Goal: Find contact information: Find specific page/section

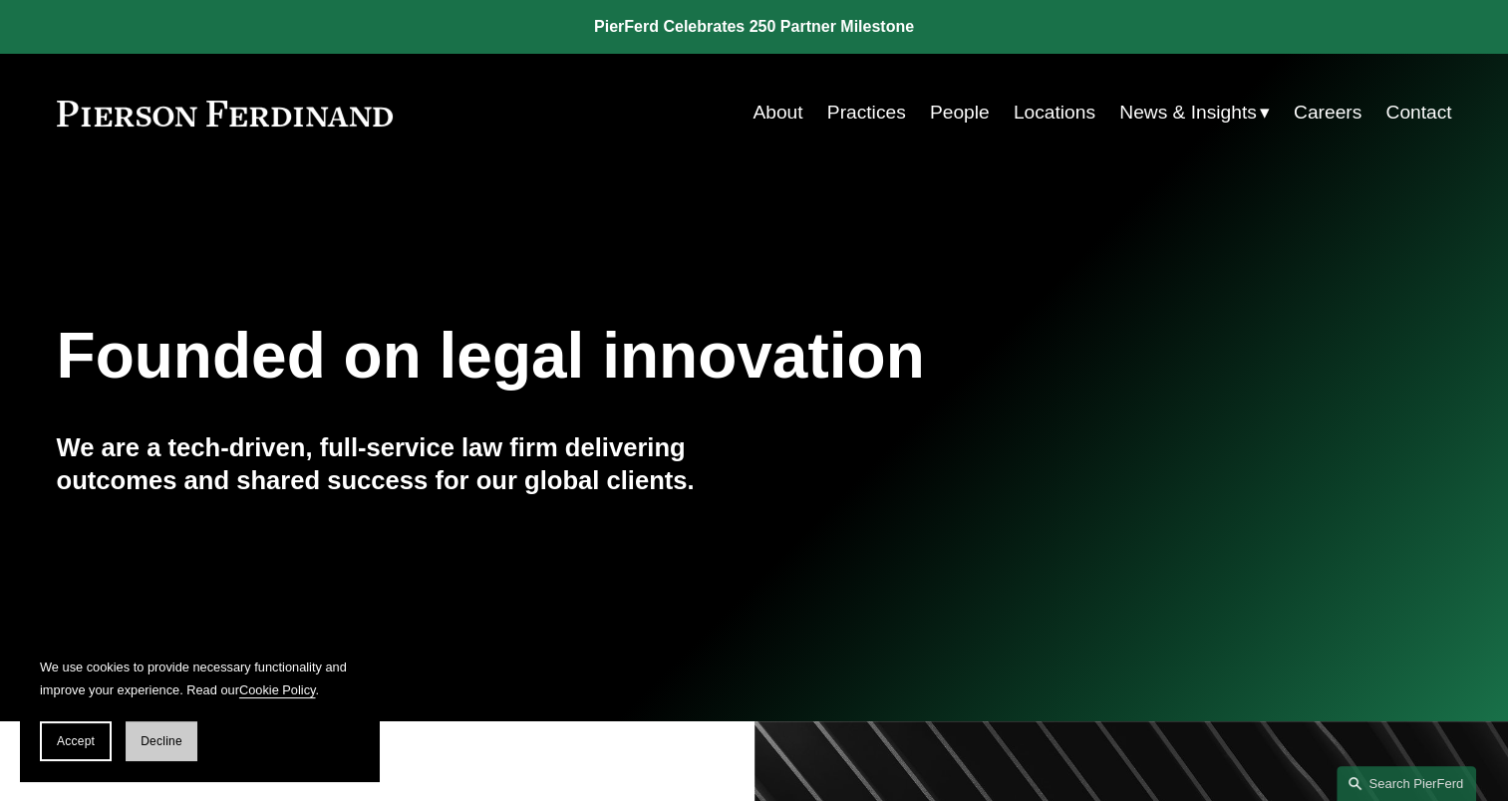
click at [160, 736] on span "Decline" at bounding box center [162, 742] width 42 height 14
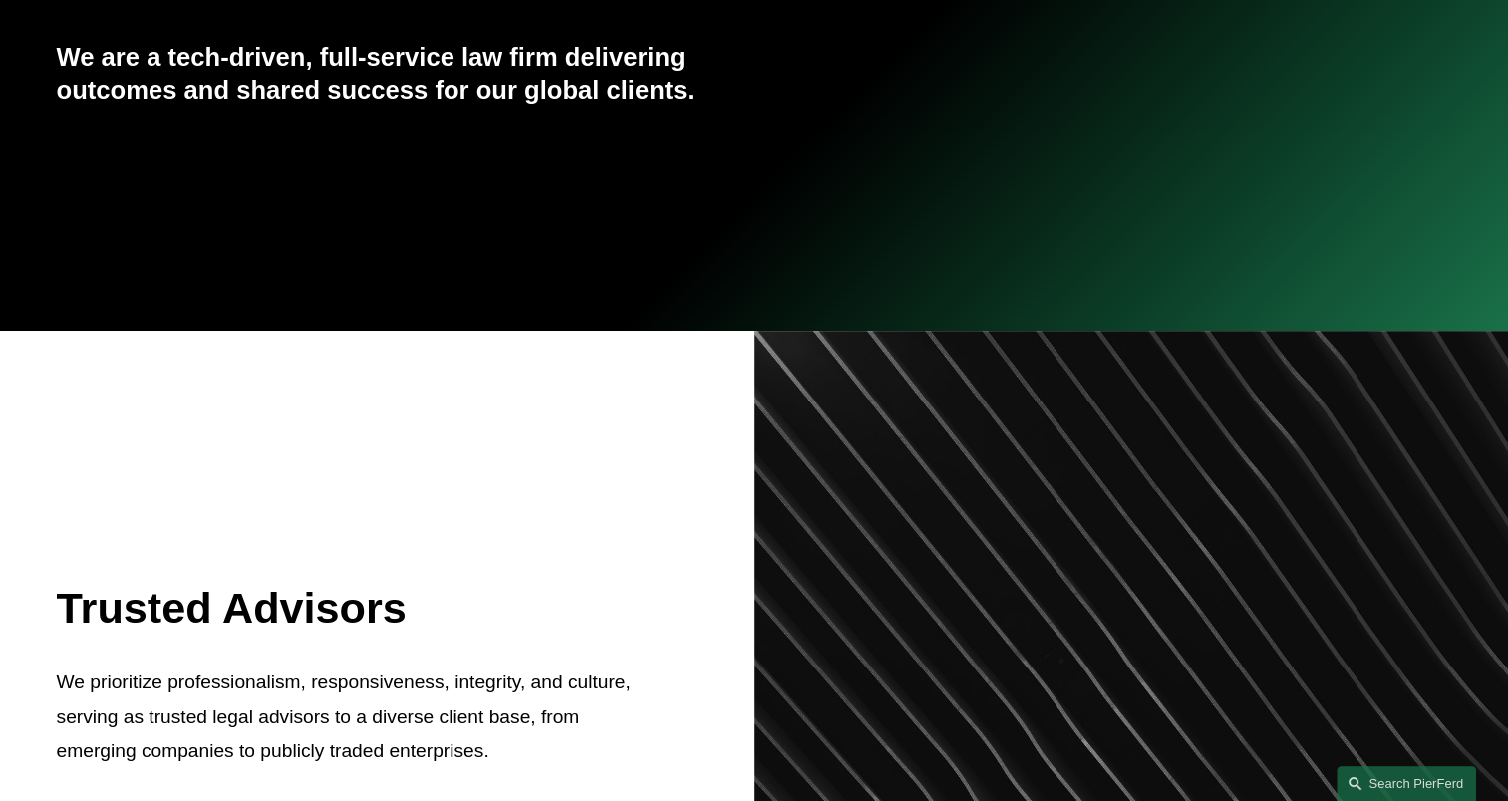
scroll to position [598, 0]
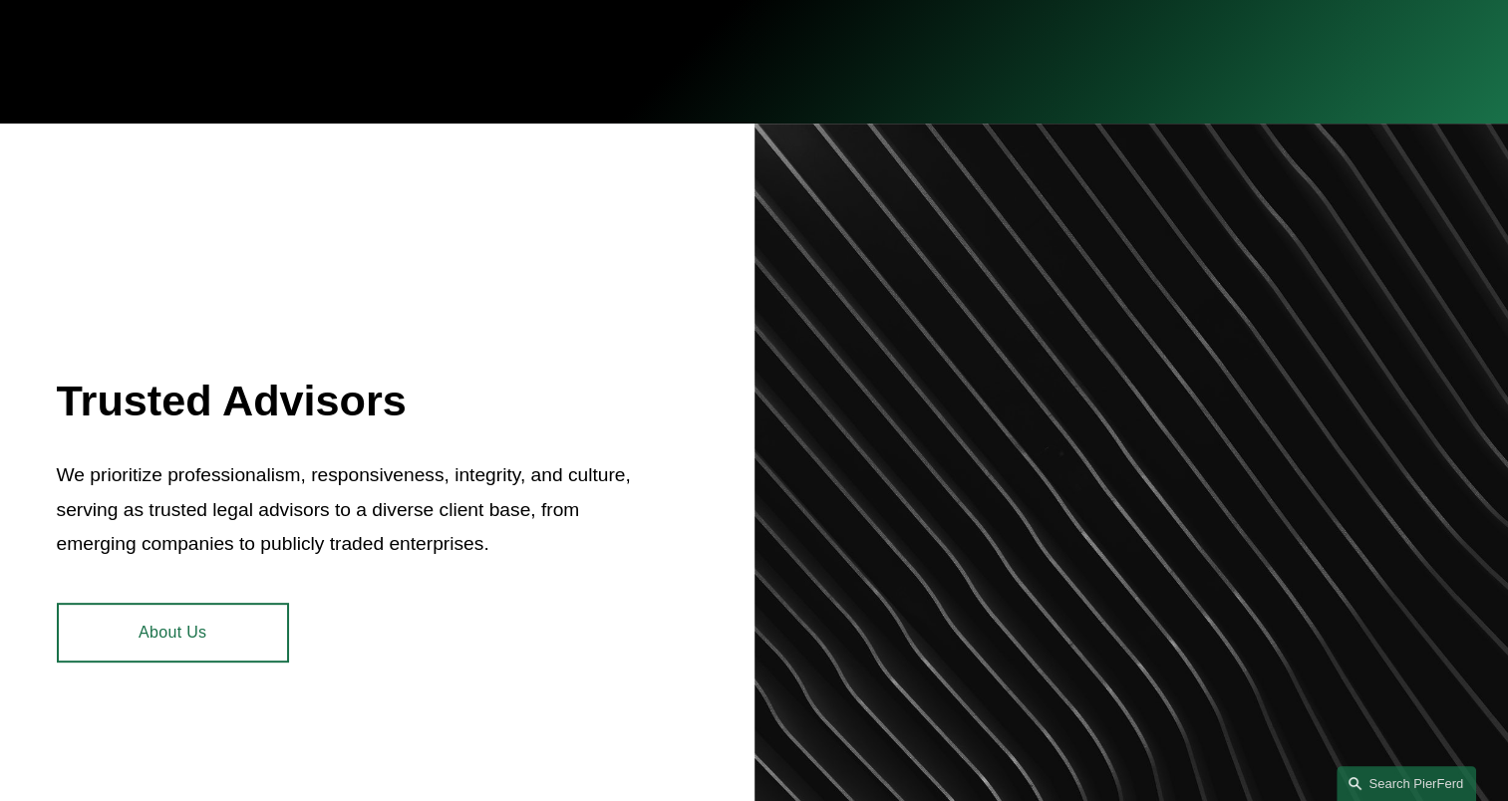
click at [218, 623] on link "About Us" at bounding box center [173, 633] width 232 height 60
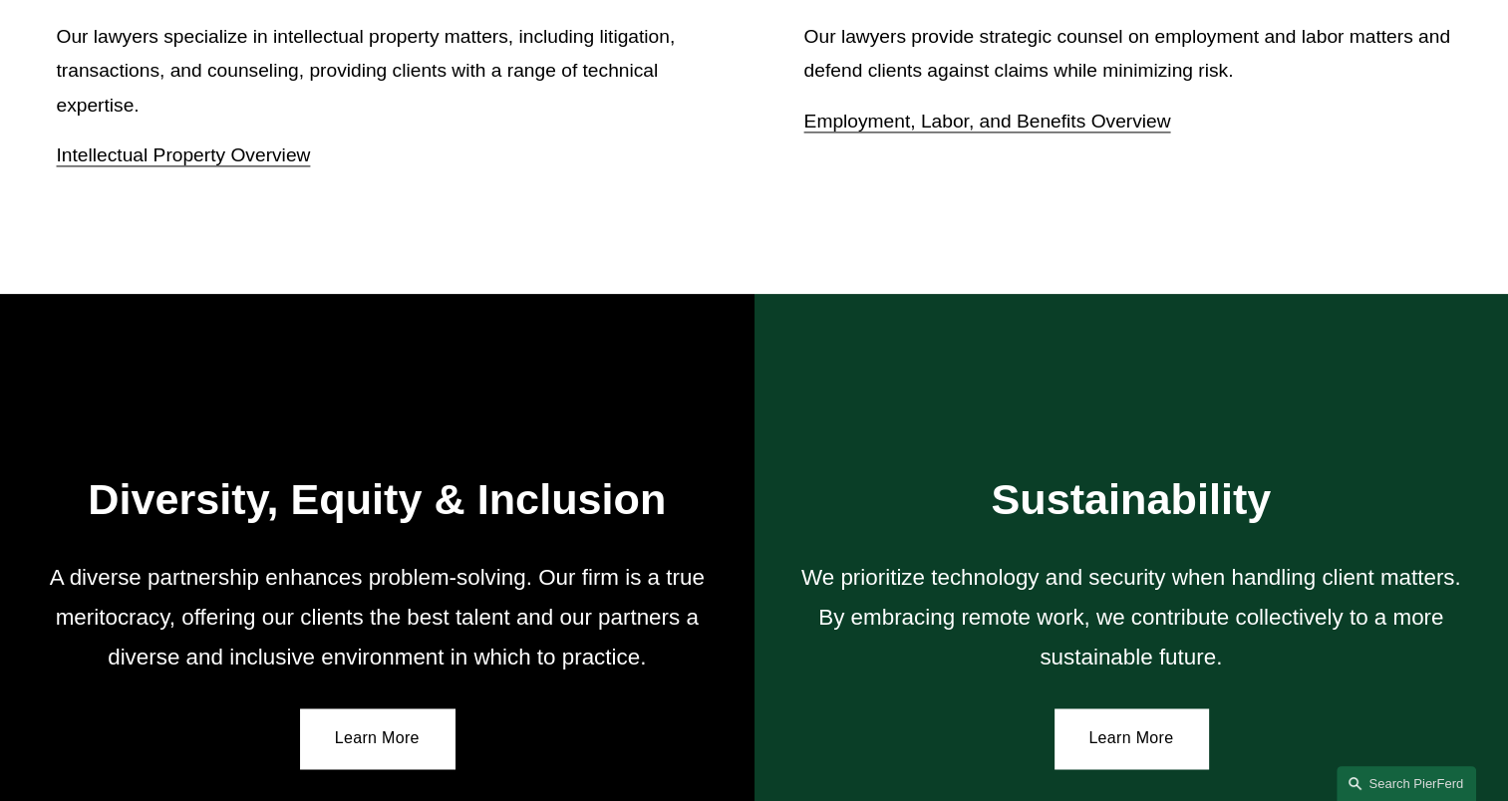
scroll to position [3574, 0]
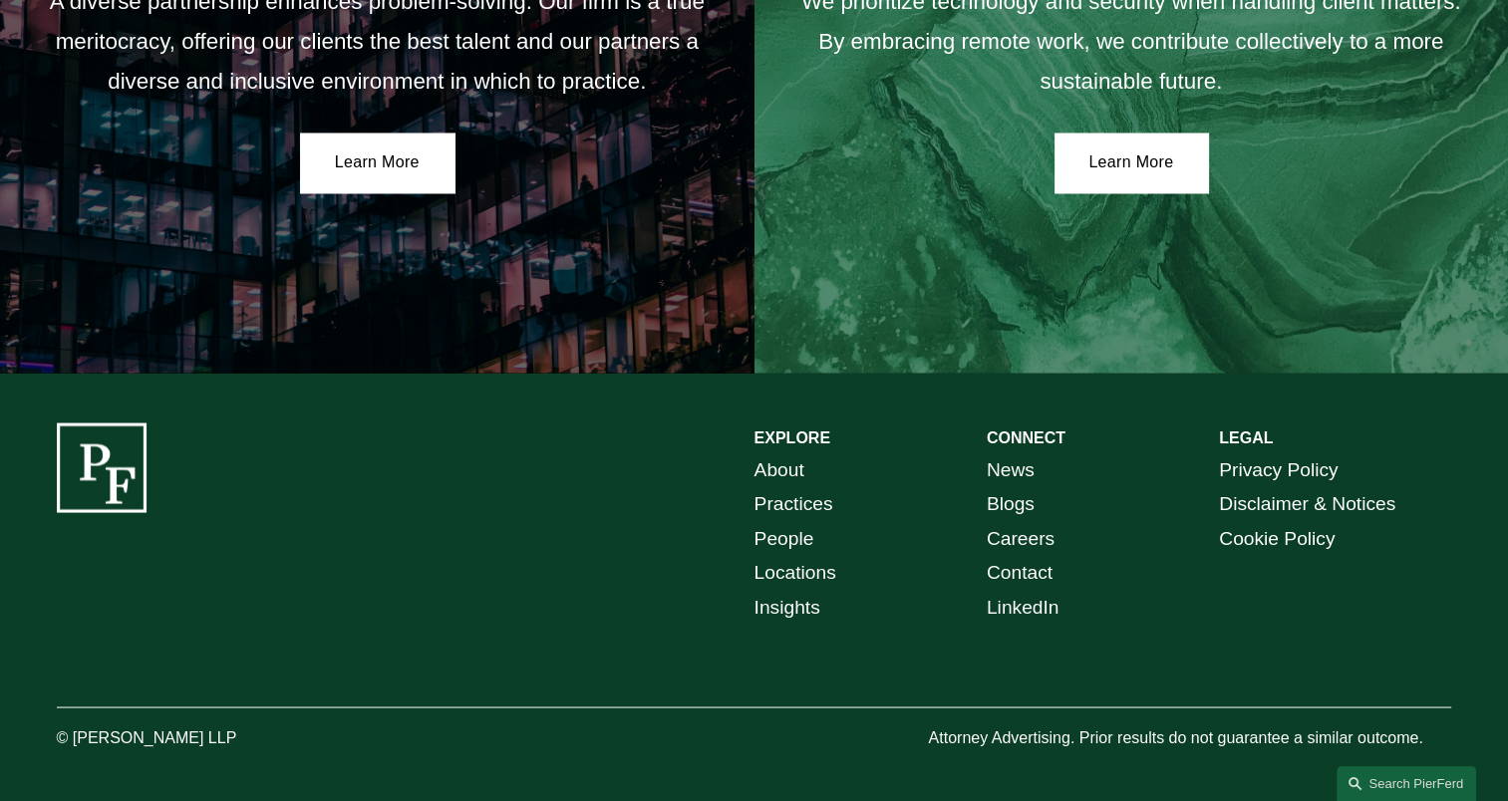
click at [774, 539] on link "People" at bounding box center [784, 538] width 60 height 35
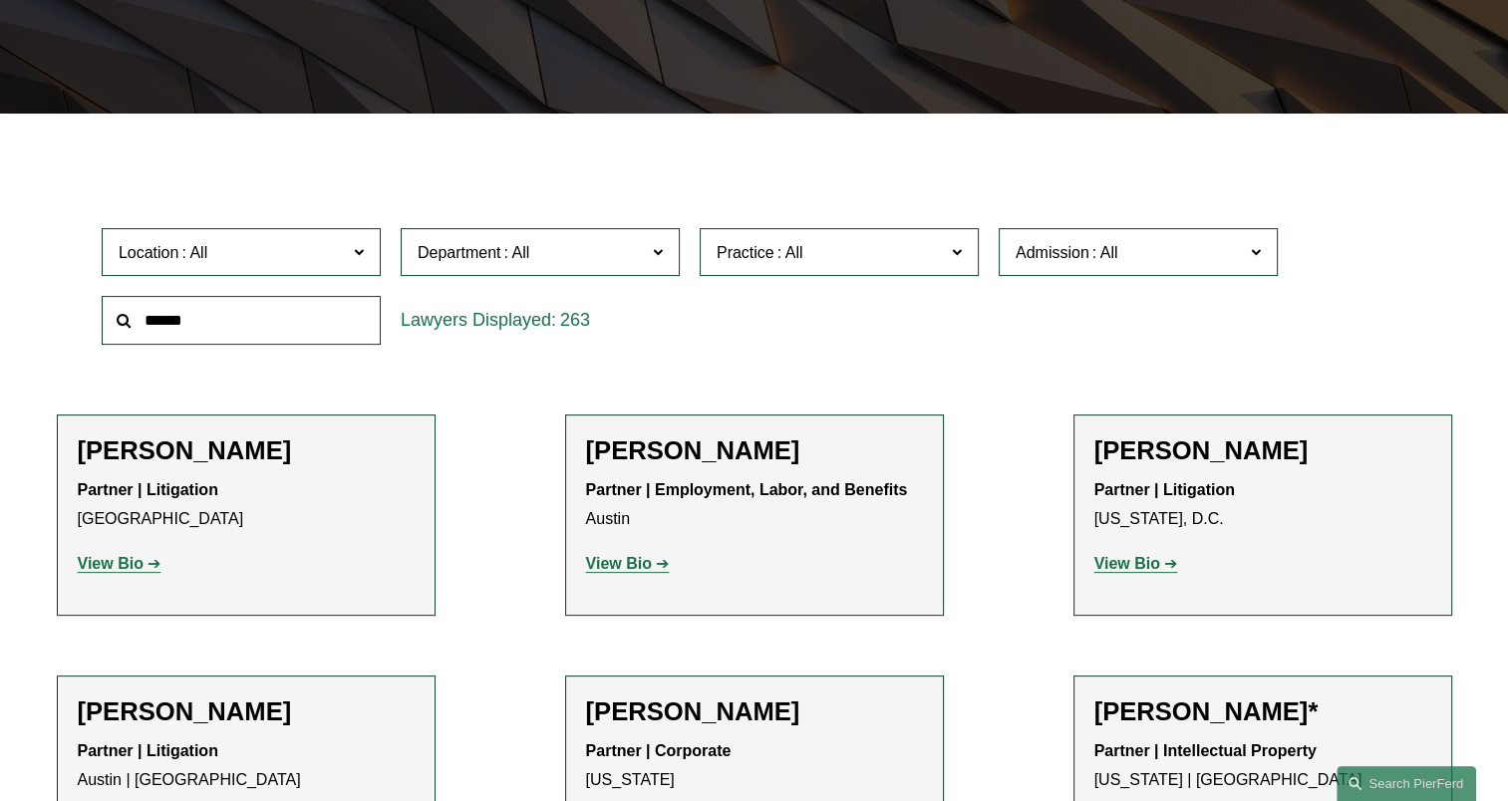
scroll to position [498, 0]
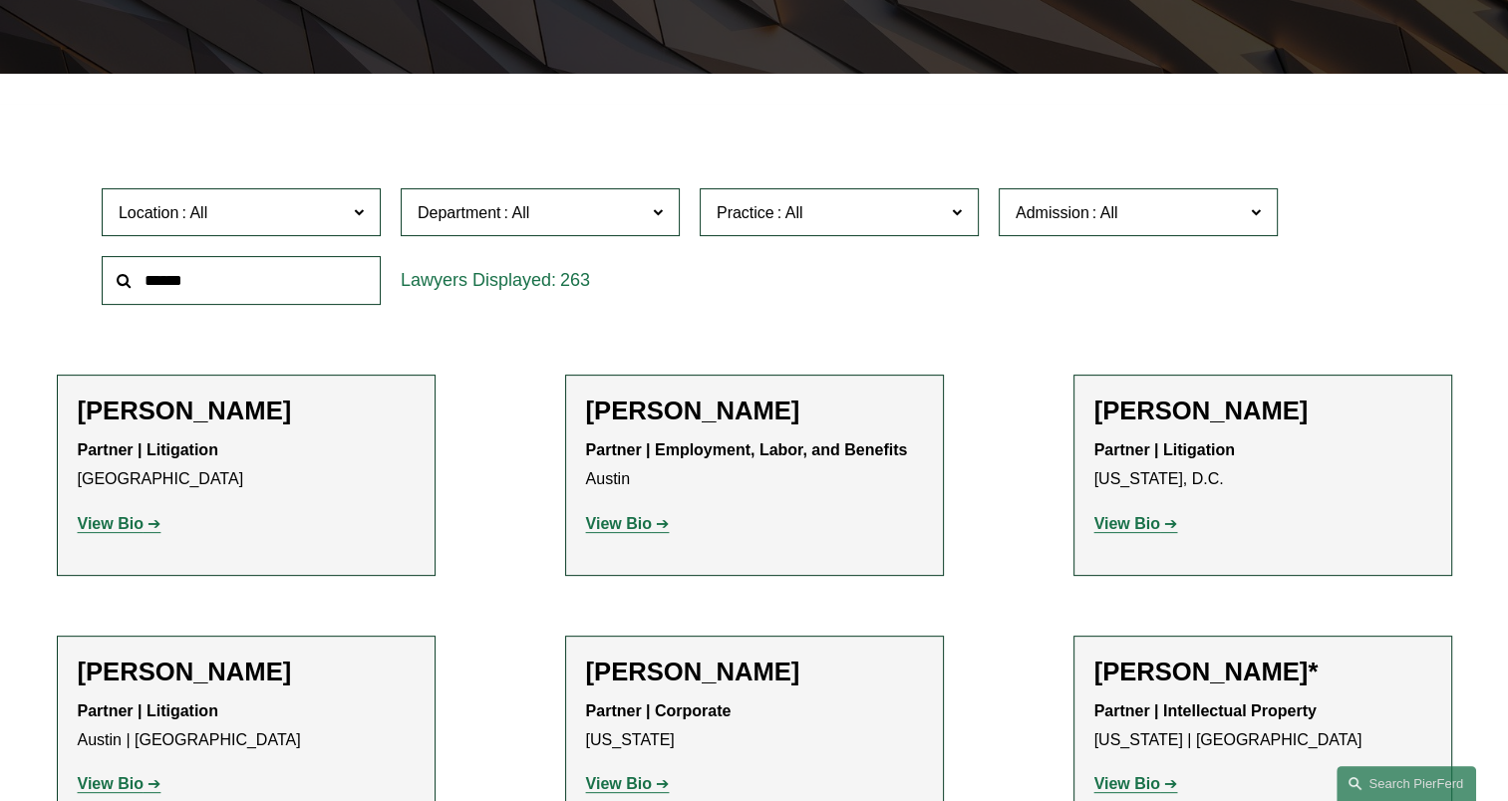
click at [303, 214] on span "Location" at bounding box center [233, 212] width 228 height 27
click at [0, 0] on link "London" at bounding box center [0, 0] width 0 height 0
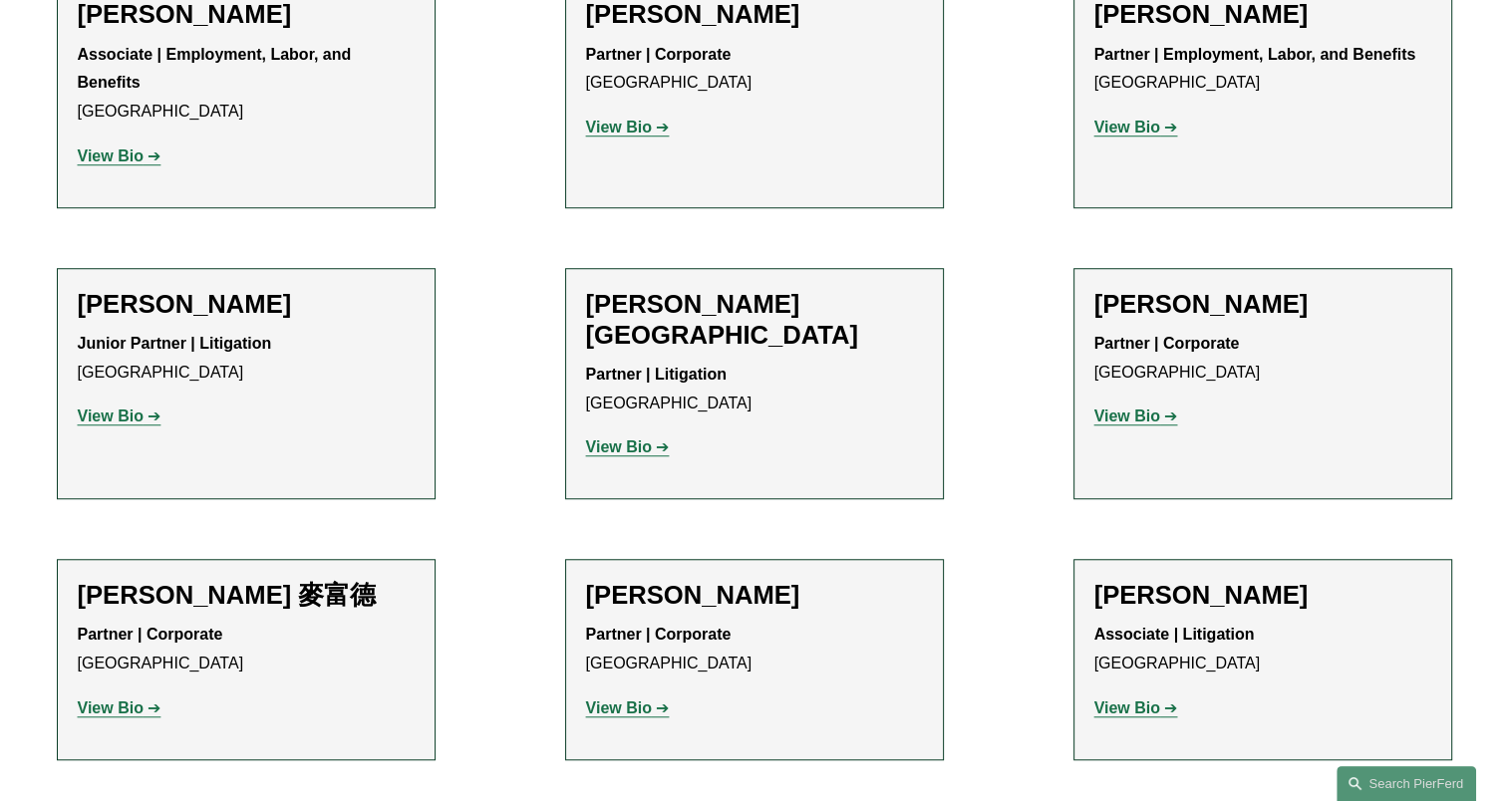
scroll to position [1564, 0]
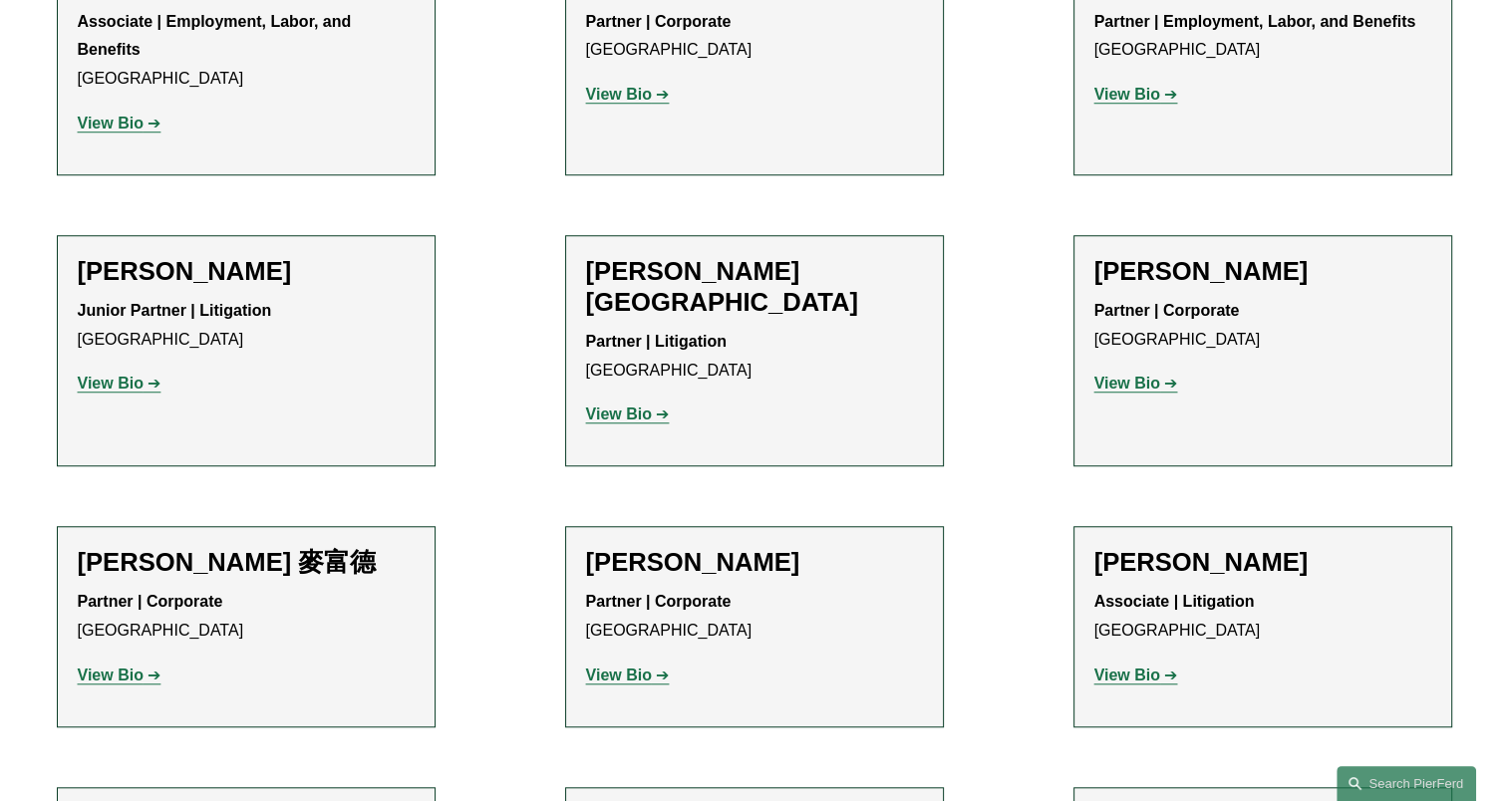
click at [134, 375] on strong "View Bio" at bounding box center [111, 383] width 66 height 17
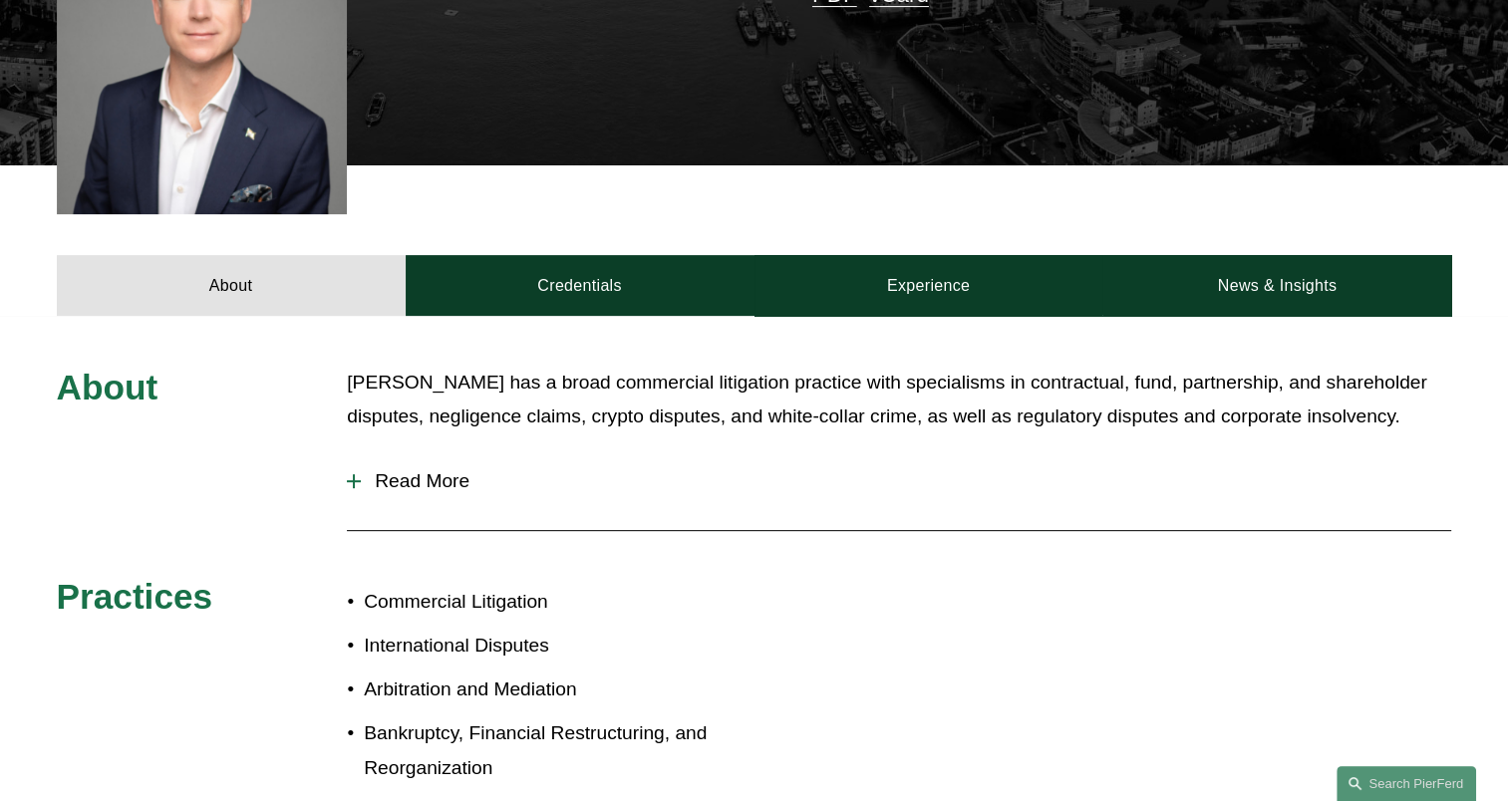
scroll to position [698, 0]
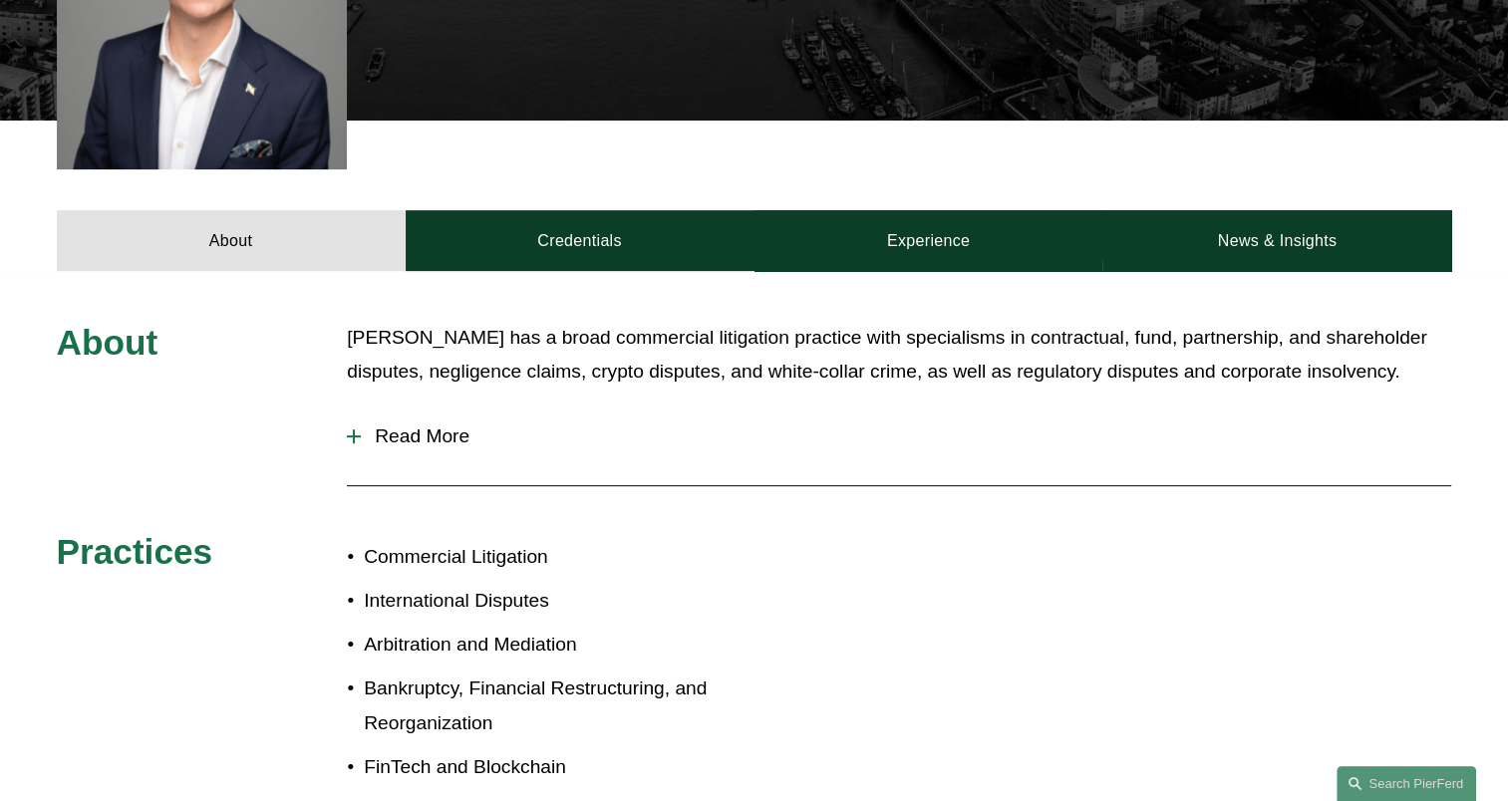
click at [416, 426] on span "Read More" at bounding box center [906, 437] width 1090 height 22
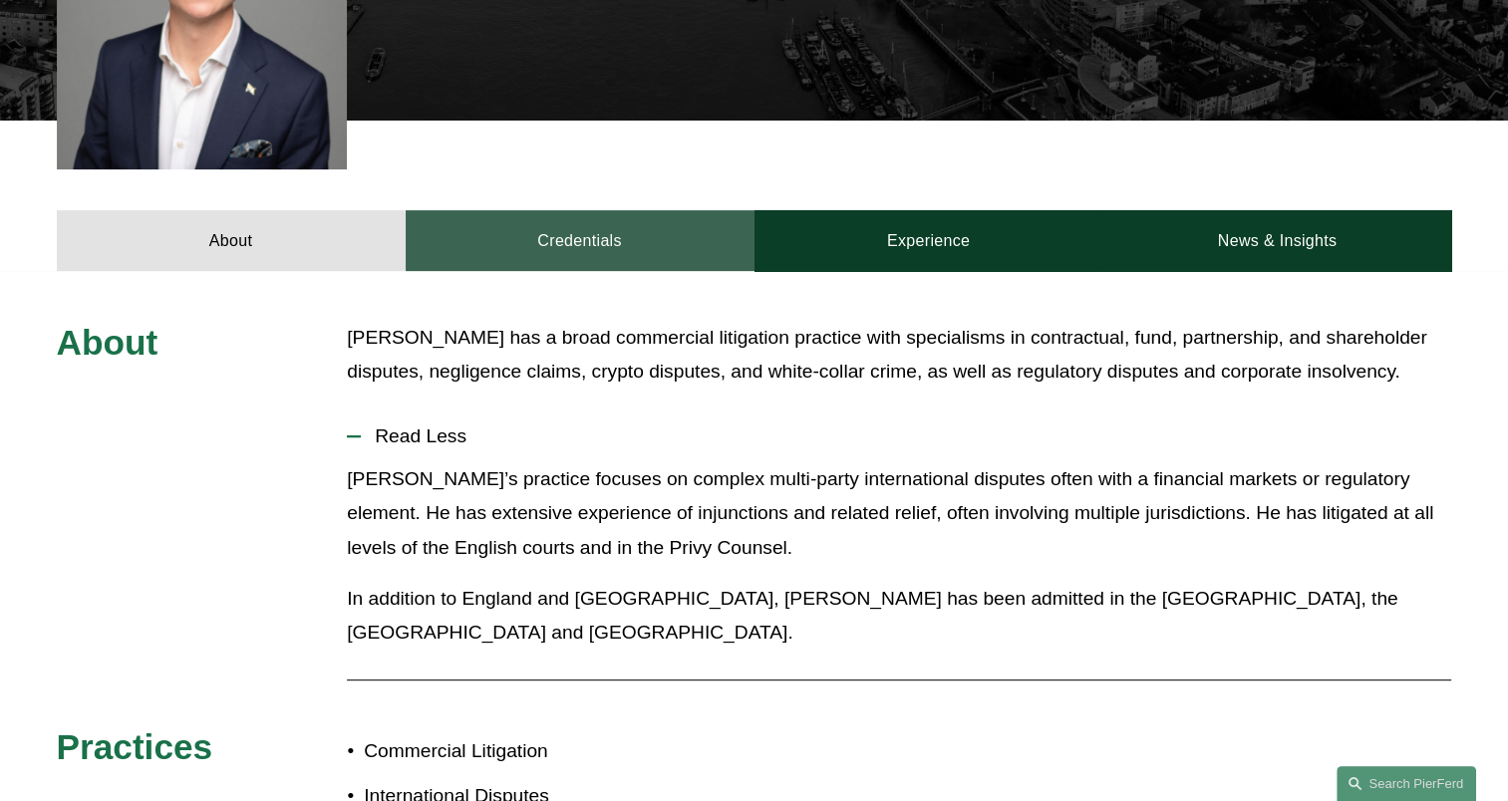
click at [579, 210] on link "Credentials" at bounding box center [580, 240] width 349 height 60
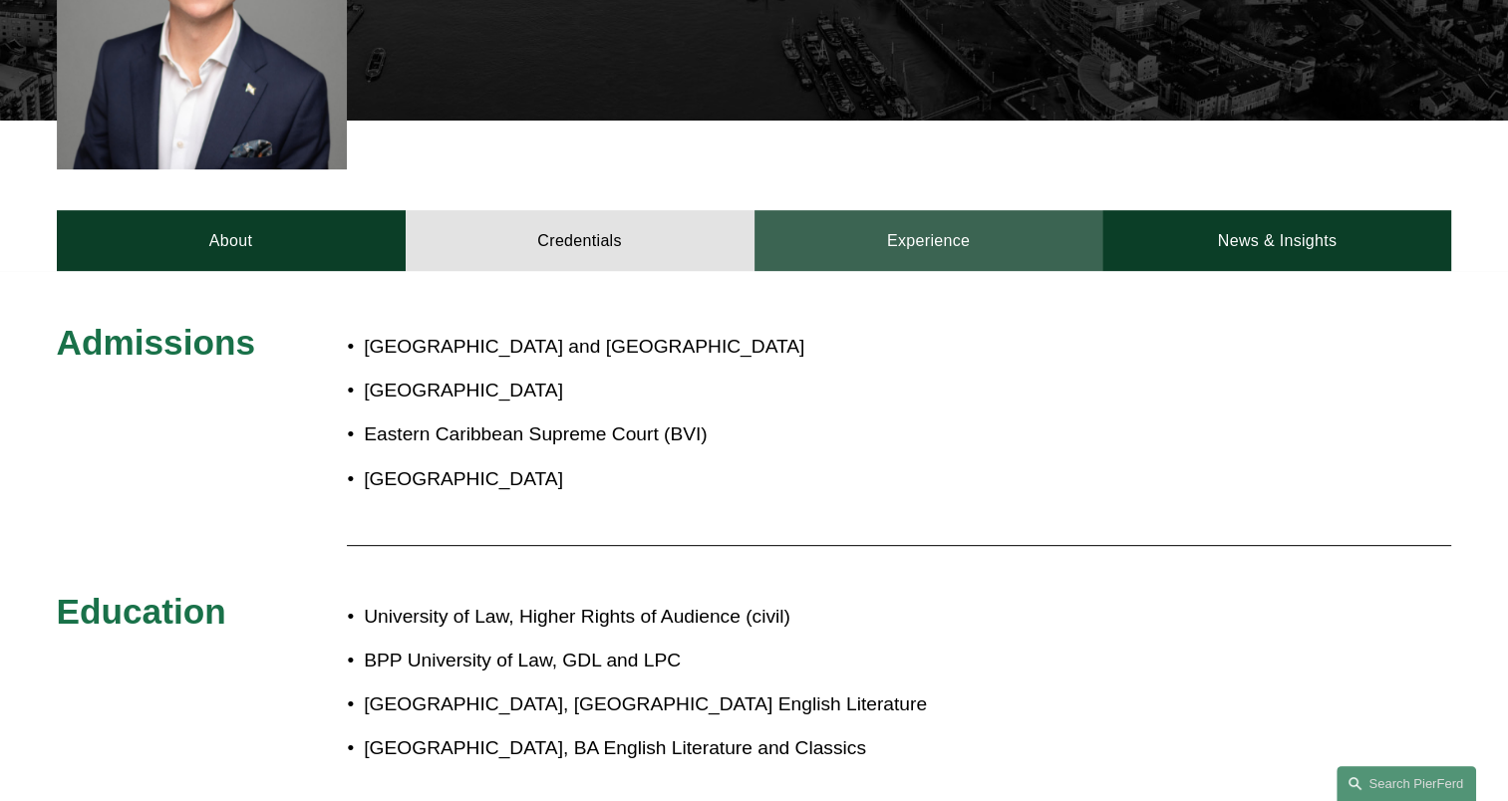
click at [891, 210] on link "Experience" at bounding box center [928, 240] width 349 height 60
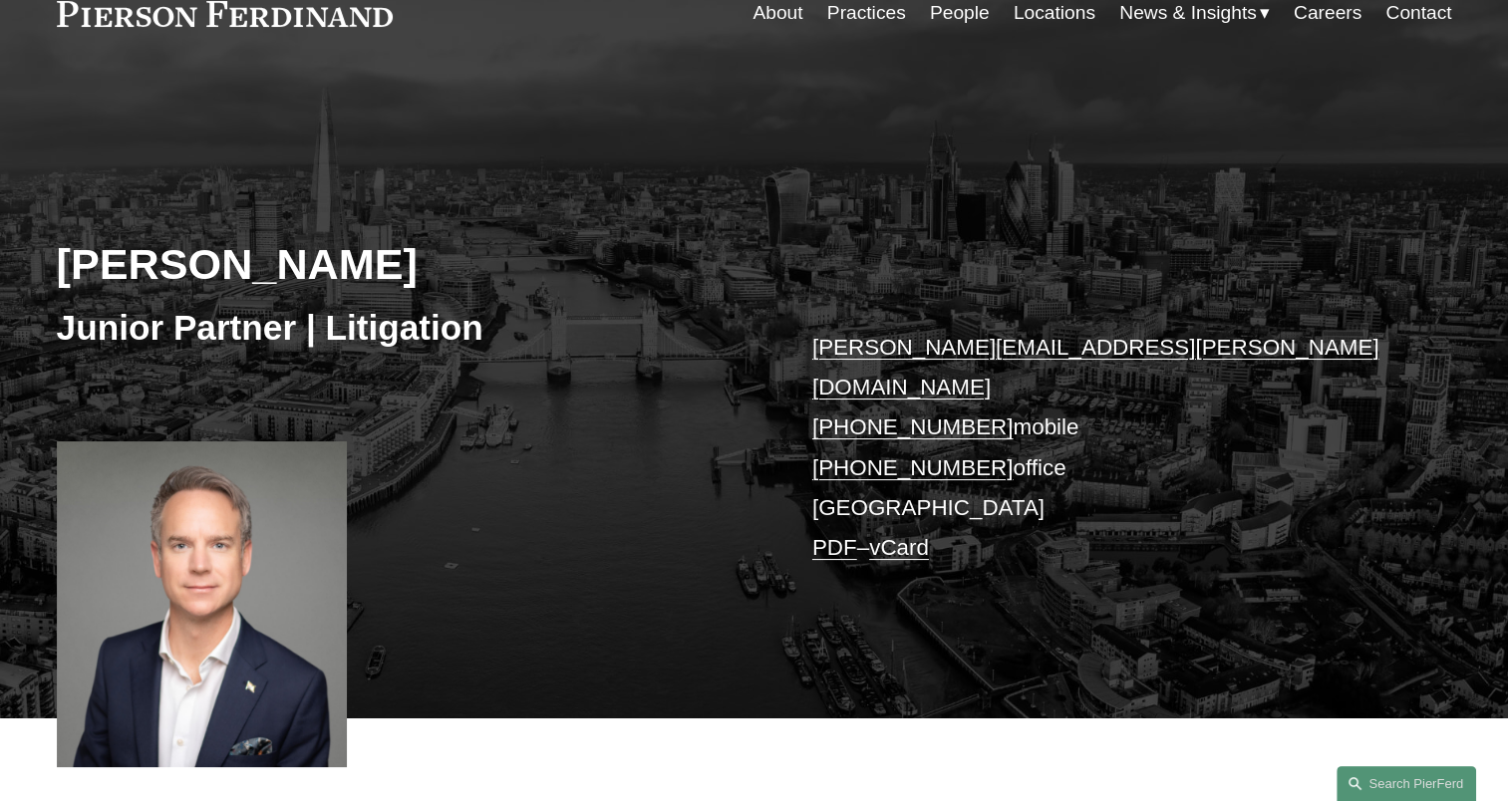
scroll to position [0, 0]
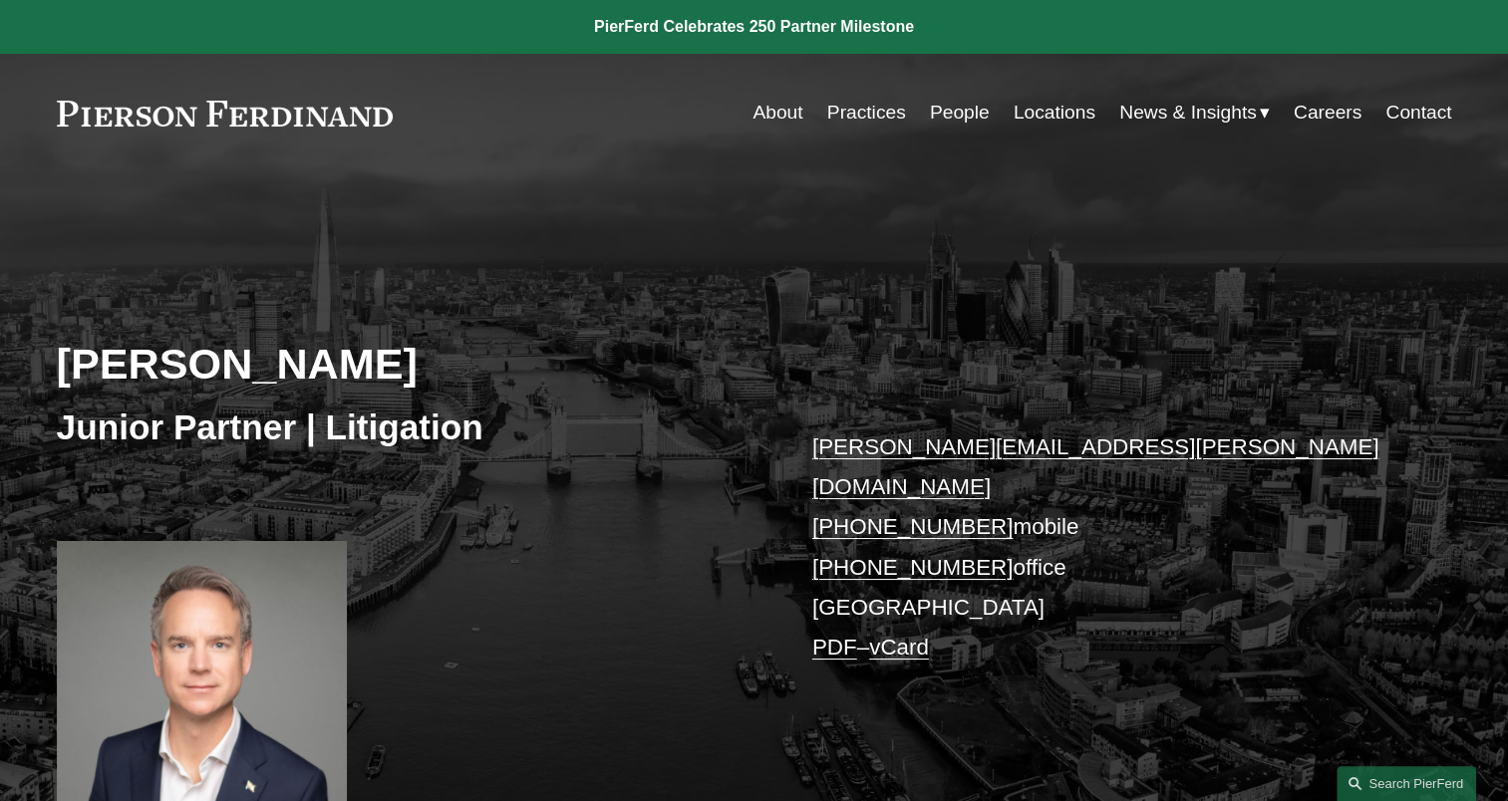
click at [947, 113] on link "People" at bounding box center [960, 113] width 60 height 38
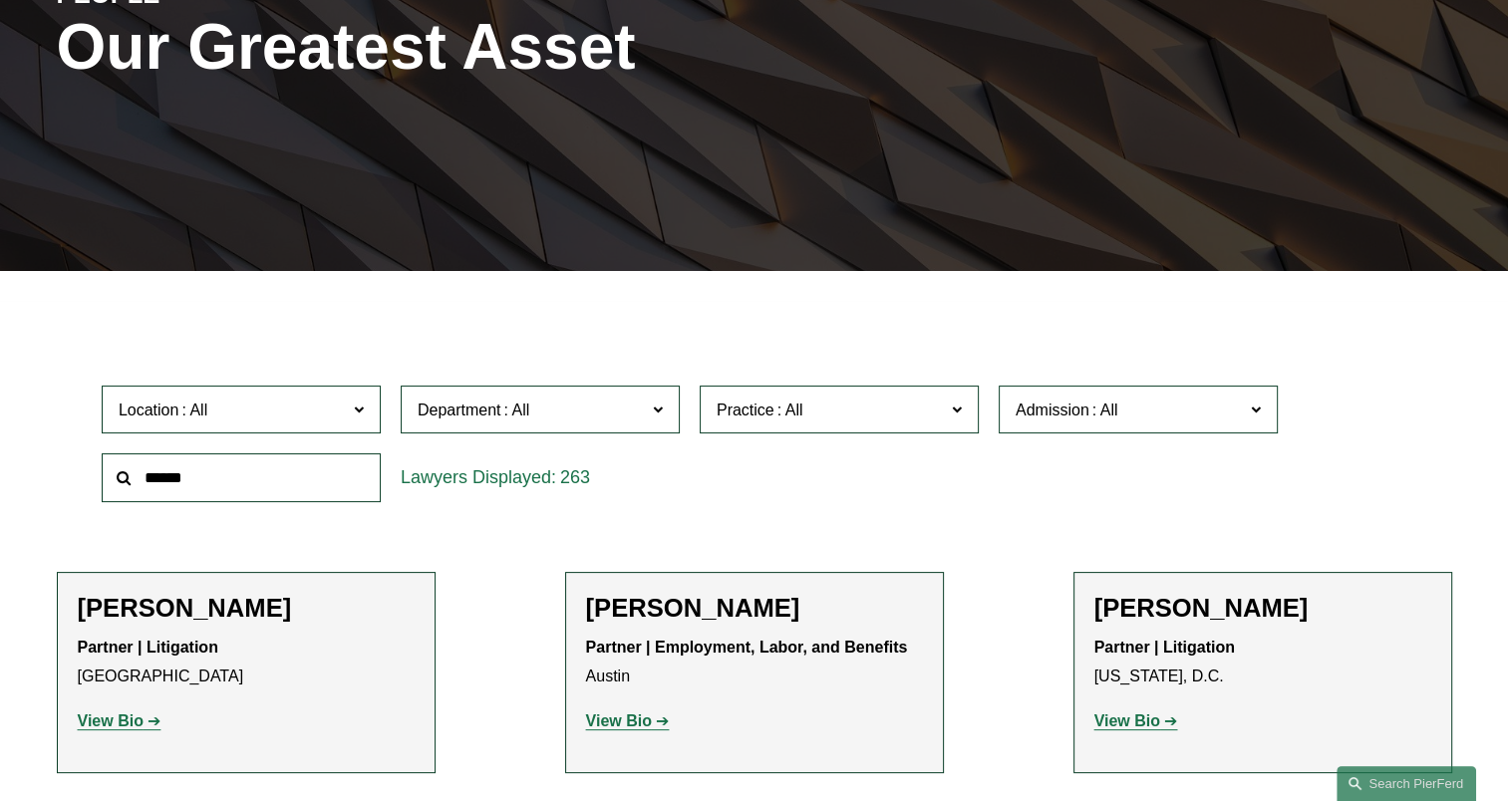
scroll to position [399, 0]
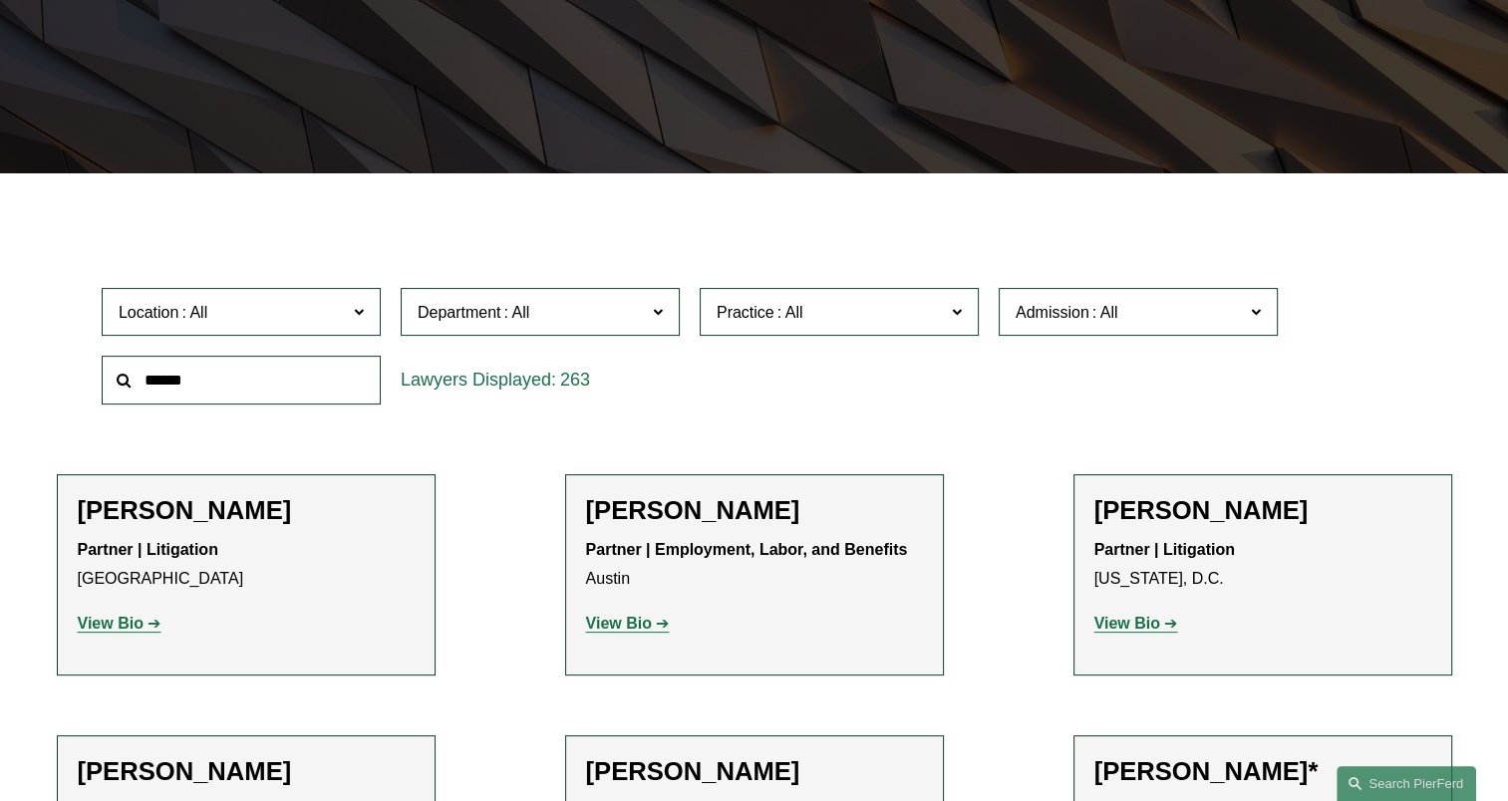
click at [339, 322] on span "Location" at bounding box center [233, 312] width 228 height 27
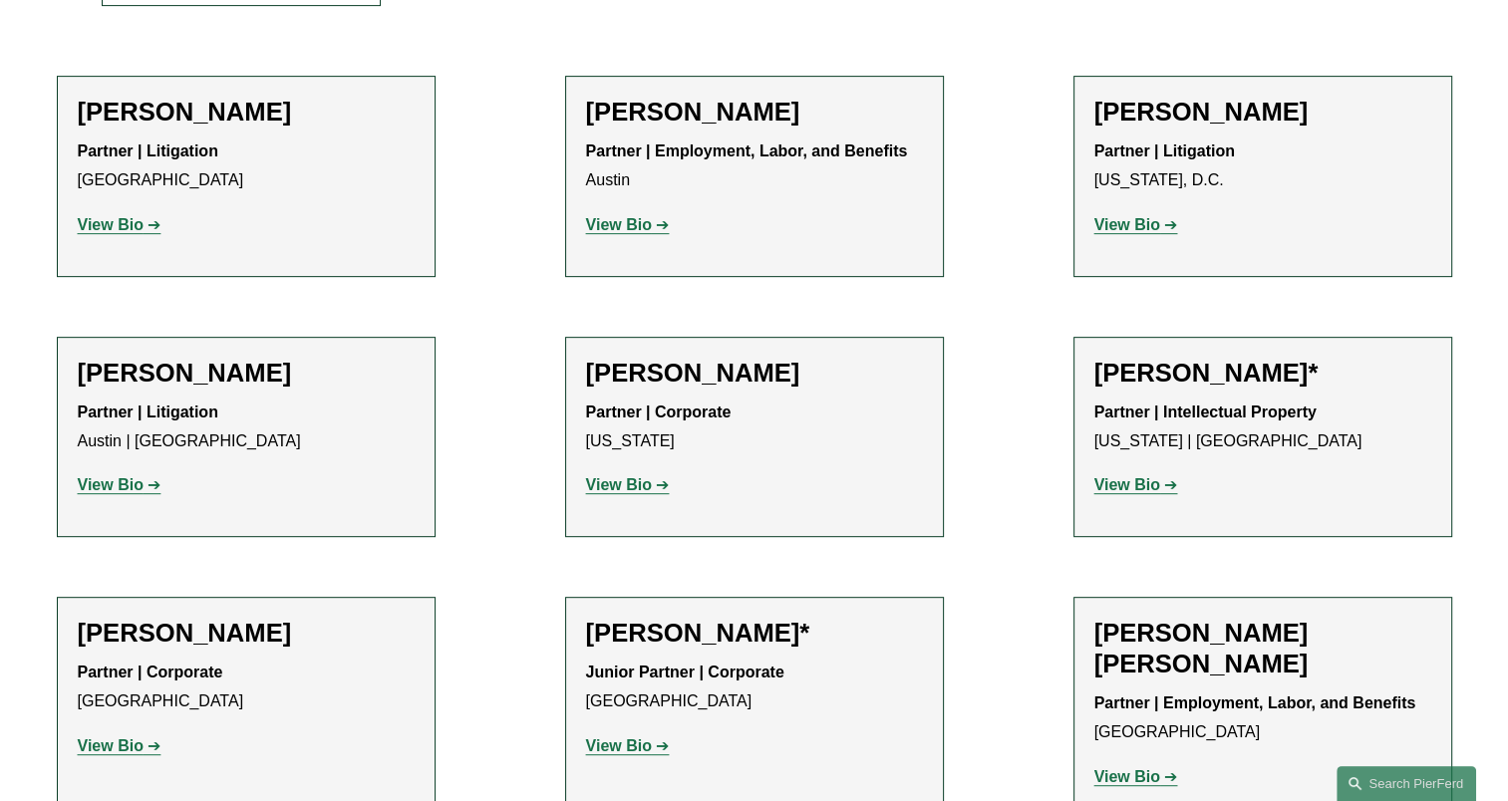
scroll to position [469, 0]
click at [0, 0] on link "[GEOGRAPHIC_DATA]" at bounding box center [0, 0] width 0 height 0
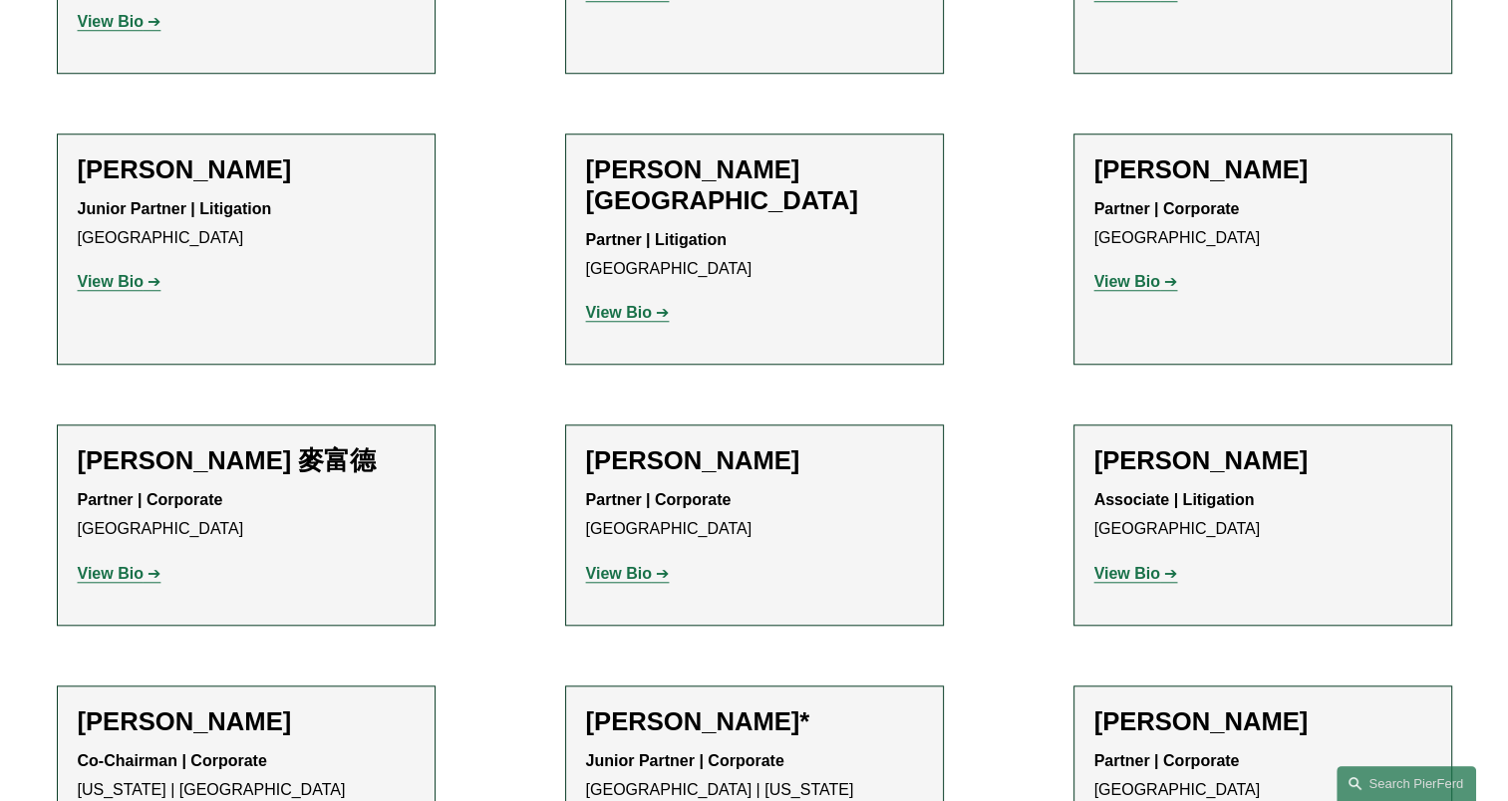
scroll to position [1763, 0]
